Goal: Transaction & Acquisition: Obtain resource

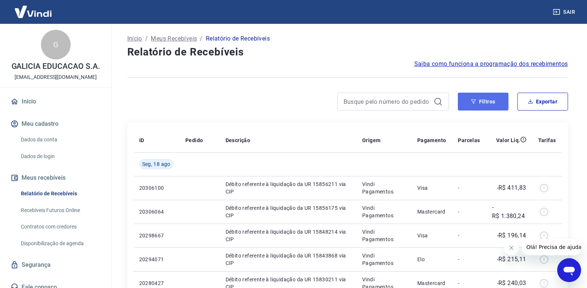
click at [486, 100] on button "Filtros" at bounding box center [483, 102] width 51 height 18
drag, startPoint x: 488, startPoint y: 98, endPoint x: 391, endPoint y: 288, distance: 213.5
click at [488, 98] on button "Filtros" at bounding box center [483, 102] width 51 height 18
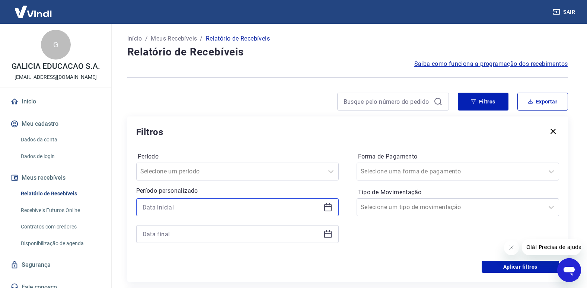
click at [277, 204] on input at bounding box center [232, 207] width 178 height 11
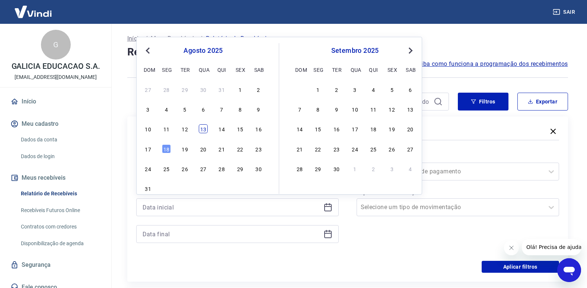
click at [207, 129] on div "13" at bounding box center [203, 128] width 9 height 9
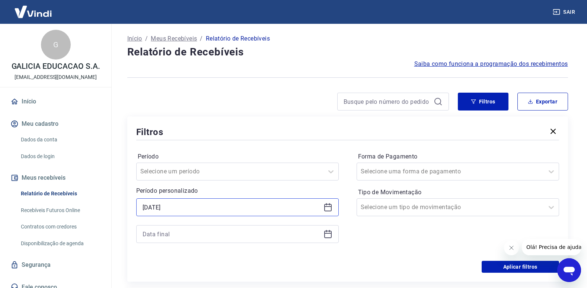
click at [198, 204] on input "13/08/2025" at bounding box center [232, 207] width 178 height 11
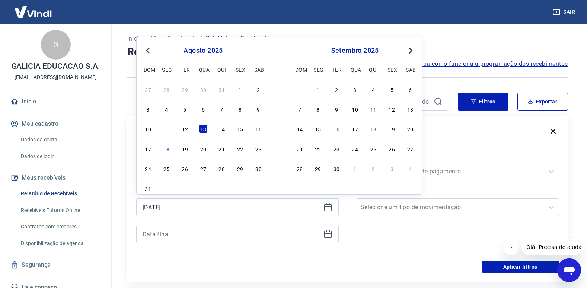
click at [219, 124] on div "10 11 12 13 14 15 16" at bounding box center [203, 129] width 121 height 11
click at [225, 132] on div "14" at bounding box center [221, 128] width 9 height 9
type input "14/08/2025"
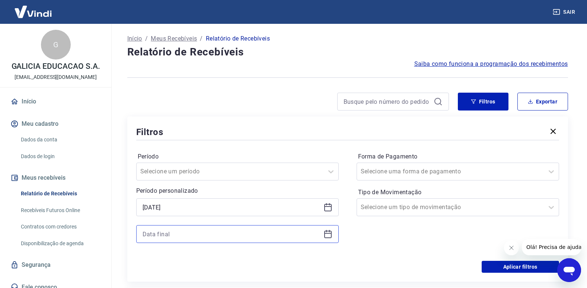
click at [216, 236] on input at bounding box center [232, 234] width 178 height 11
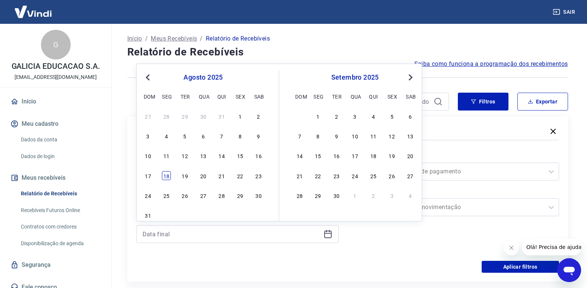
click at [168, 174] on div "18" at bounding box center [166, 175] width 9 height 9
type input "18/08/2025"
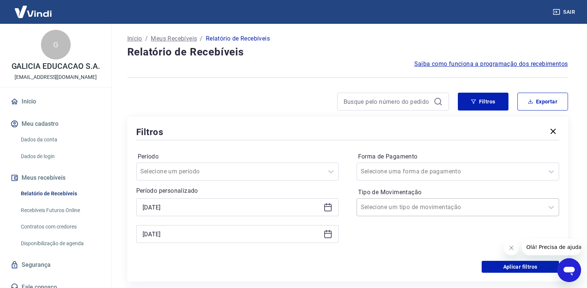
click at [425, 206] on input "Tipo de Movimentação" at bounding box center [398, 207] width 75 height 9
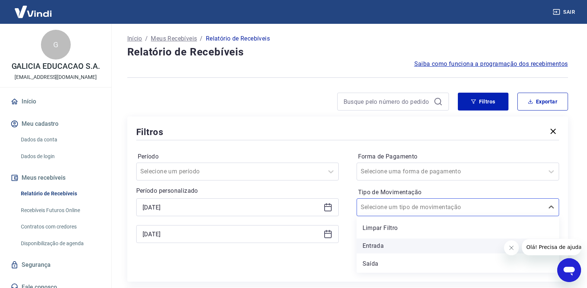
click at [434, 250] on div "Entrada" at bounding box center [458, 246] width 203 height 15
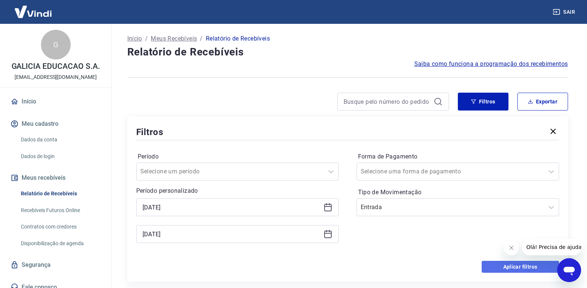
click at [508, 267] on button "Aplicar filtros" at bounding box center [520, 267] width 77 height 12
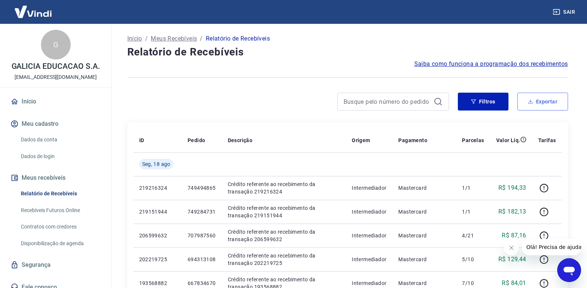
click at [547, 101] on button "Exportar" at bounding box center [543, 102] width 51 height 18
type input "14/08/2025"
type input "18/08/2025"
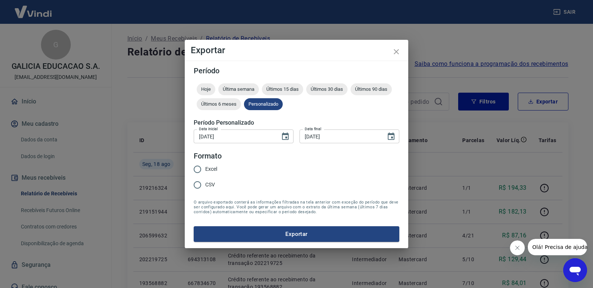
click at [210, 166] on span "Excel" at bounding box center [211, 169] width 12 height 8
click at [205, 166] on input "Excel" at bounding box center [198, 170] width 16 height 16
radio input "true"
click at [324, 233] on button "Exportar" at bounding box center [297, 234] width 206 height 16
